Goal: Check status: Check status

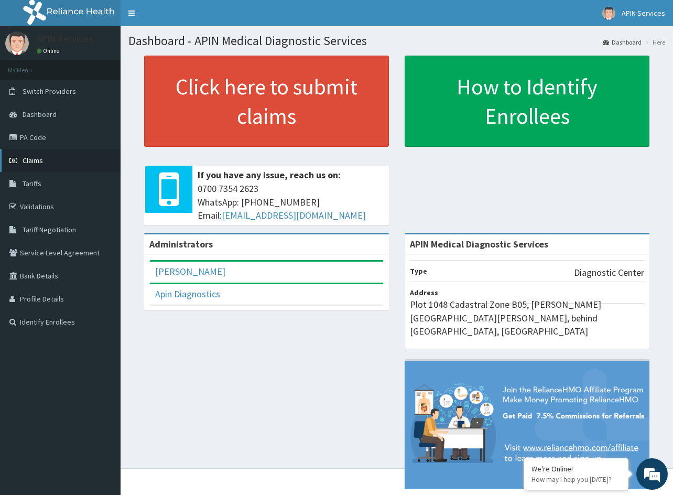
click at [37, 156] on span "Claims" at bounding box center [33, 160] width 20 height 9
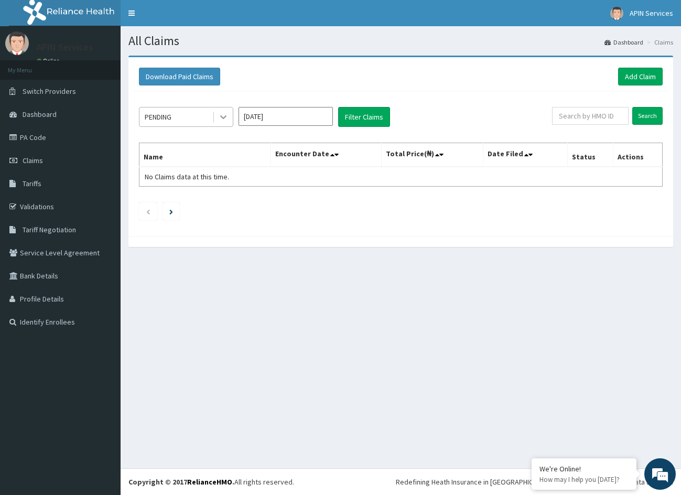
click at [223, 114] on icon at bounding box center [223, 117] width 10 height 10
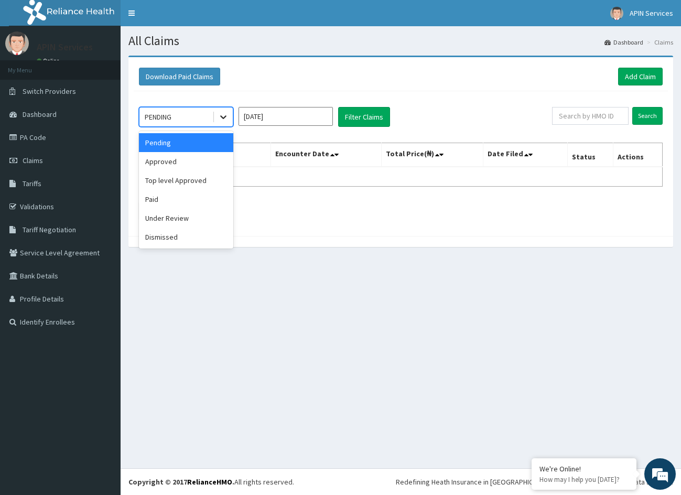
click at [223, 114] on icon at bounding box center [223, 117] width 10 height 10
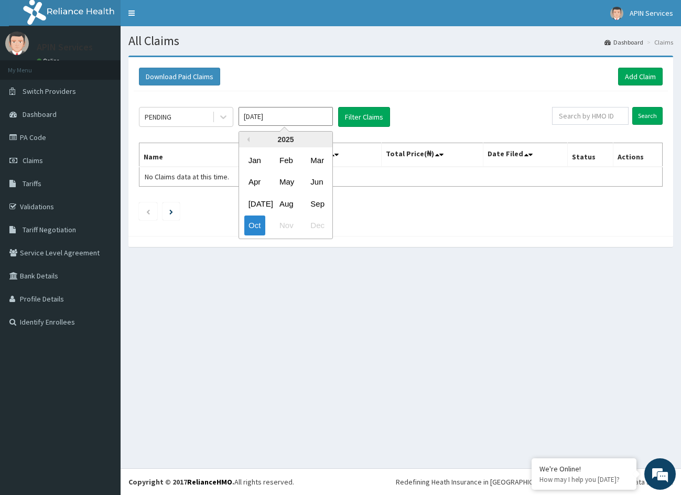
click at [284, 118] on input "[DATE]" at bounding box center [286, 116] width 94 height 19
click at [292, 202] on div "Aug" at bounding box center [285, 203] width 21 height 19
type input "[DATE]"
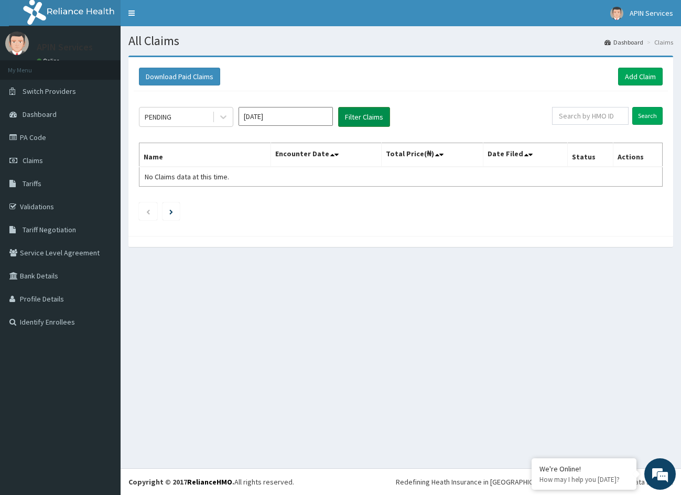
click at [356, 120] on button "Filter Claims" at bounding box center [364, 117] width 52 height 20
click at [357, 119] on button "Filter Claims" at bounding box center [364, 117] width 52 height 20
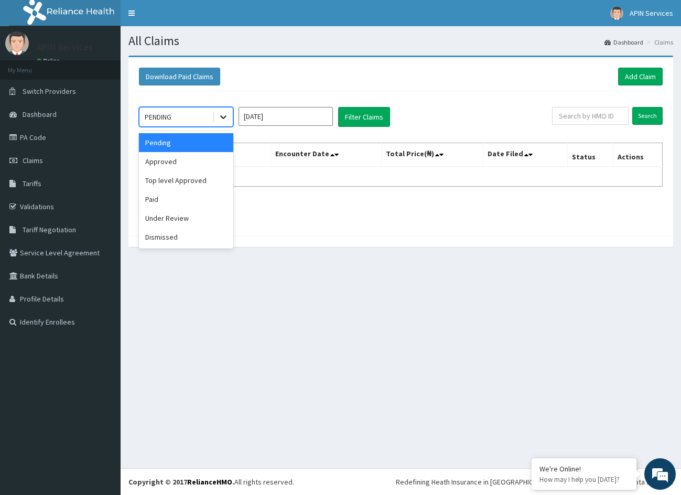
click at [223, 113] on icon at bounding box center [223, 117] width 10 height 10
click at [186, 181] on div "Top level Approved" at bounding box center [186, 180] width 94 height 19
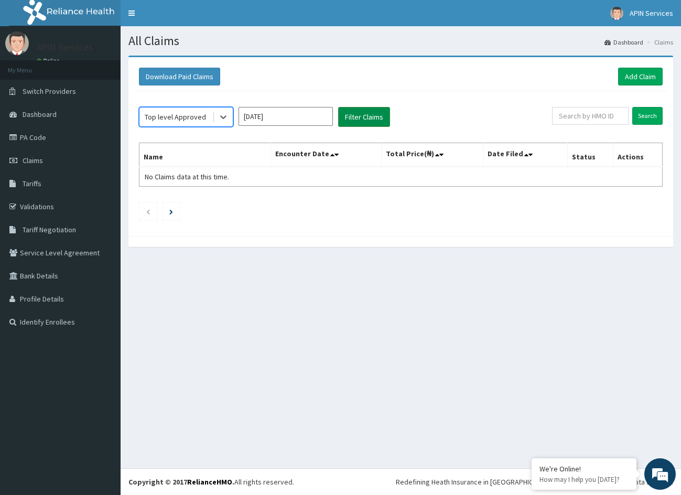
click at [369, 115] on button "Filter Claims" at bounding box center [364, 117] width 52 height 20
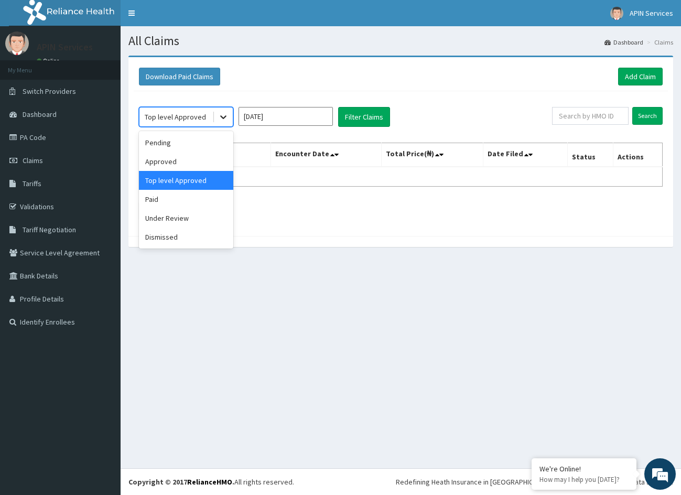
click at [215, 115] on div at bounding box center [223, 116] width 19 height 19
click at [208, 181] on div "Top level Approved" at bounding box center [186, 180] width 94 height 19
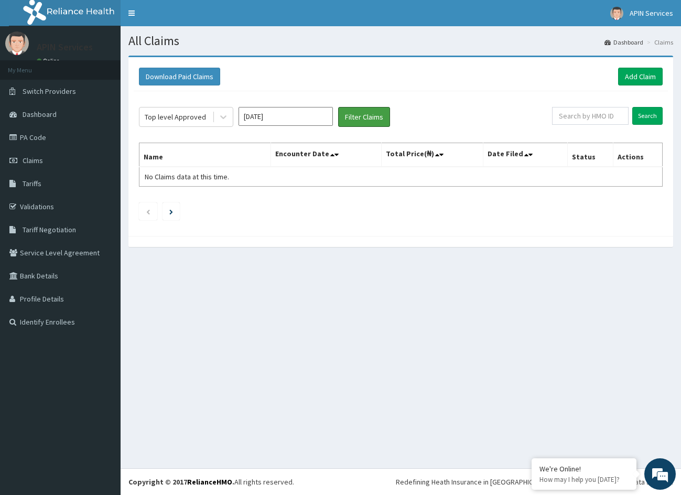
drag, startPoint x: 381, startPoint y: 117, endPoint x: 373, endPoint y: 143, distance: 27.2
click at [380, 117] on button "Filter Claims" at bounding box center [364, 117] width 52 height 20
click at [381, 114] on button "Filter Claims" at bounding box center [364, 117] width 52 height 20
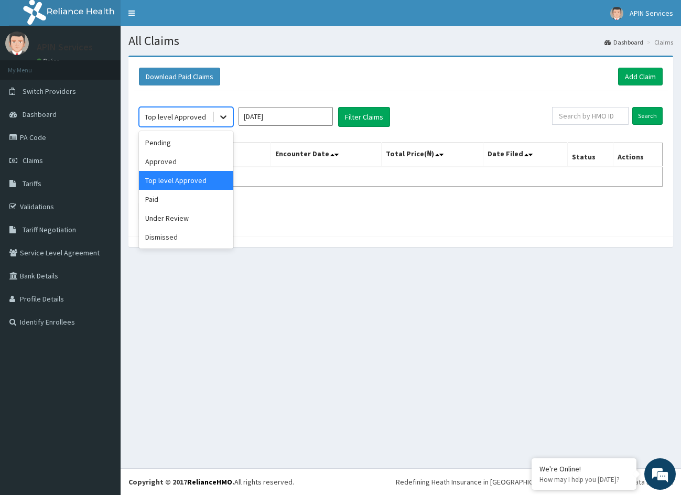
click at [226, 124] on div at bounding box center [223, 116] width 19 height 19
drag, startPoint x: 166, startPoint y: 141, endPoint x: 179, endPoint y: 154, distance: 18.5
click at [167, 140] on div "Pending" at bounding box center [186, 142] width 94 height 19
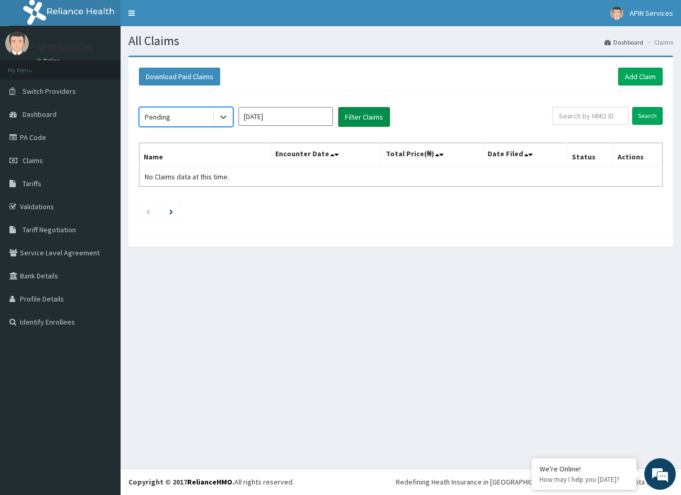
click at [376, 109] on button "Filter Claims" at bounding box center [364, 117] width 52 height 20
click at [348, 117] on button "Filter Claims" at bounding box center [364, 117] width 52 height 20
click at [377, 114] on button "Filter Claims" at bounding box center [364, 117] width 52 height 20
click at [366, 122] on button "Filter Claims" at bounding box center [364, 117] width 52 height 20
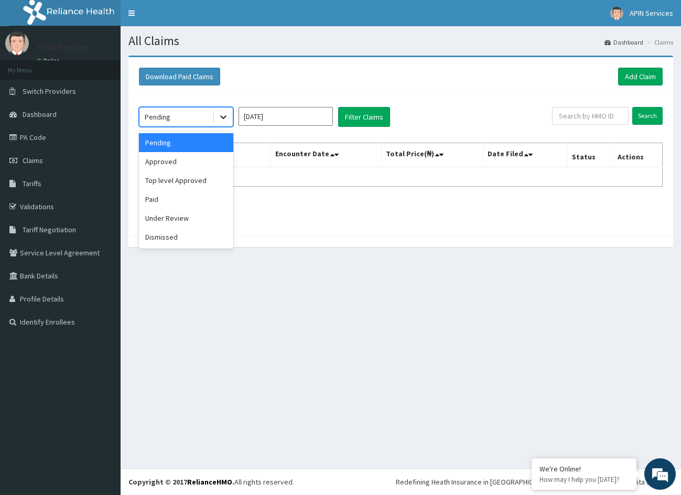
click at [231, 114] on div at bounding box center [223, 116] width 19 height 19
drag, startPoint x: 173, startPoint y: 163, endPoint x: 186, endPoint y: 163, distance: 13.1
click at [174, 163] on div "Approved" at bounding box center [186, 161] width 94 height 19
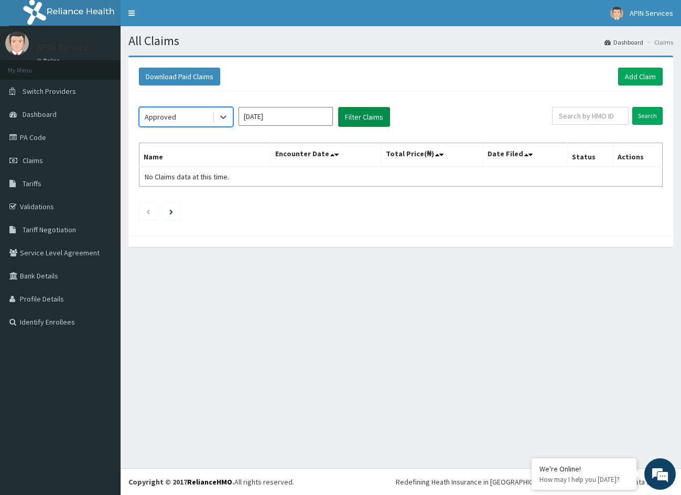
click at [367, 121] on button "Filter Claims" at bounding box center [364, 117] width 52 height 20
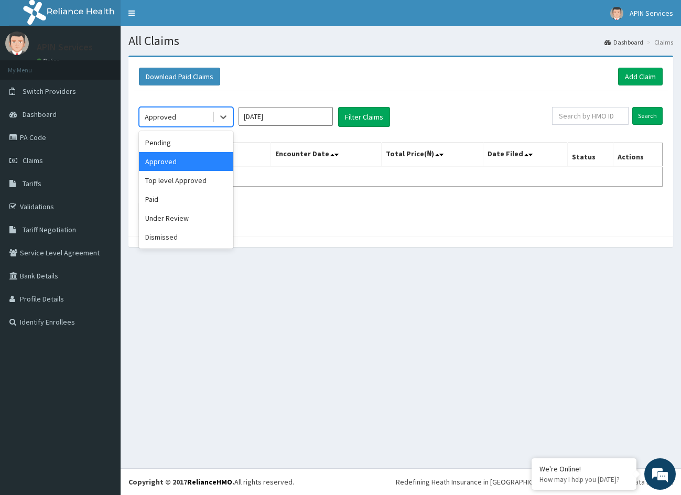
click at [194, 111] on div "Approved" at bounding box center [175, 117] width 73 height 17
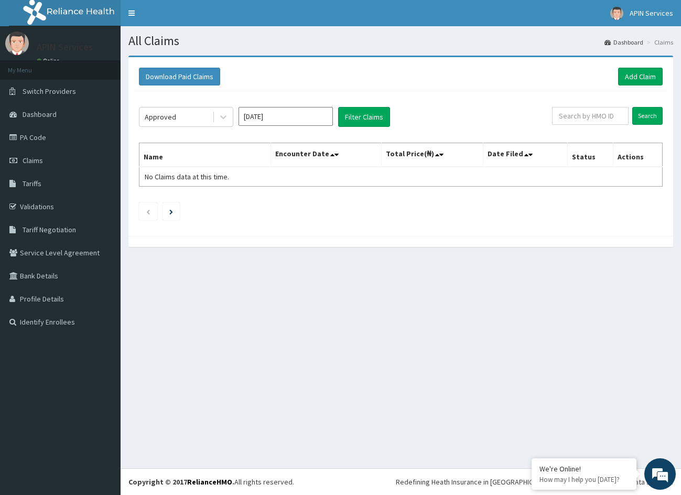
drag, startPoint x: 639, startPoint y: 374, endPoint x: 527, endPoint y: 310, distance: 129.4
click at [638, 374] on div "All Claims Dashboard Claims Download Paid Claims Add Claim × Note you can only …" at bounding box center [401, 247] width 560 height 442
